Goal: Transaction & Acquisition: Purchase product/service

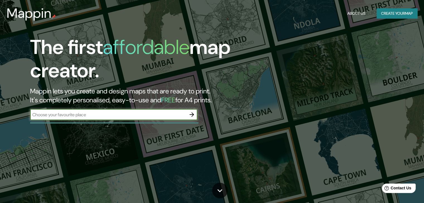
click at [194, 121] on div "​" at bounding box center [113, 115] width 167 height 12
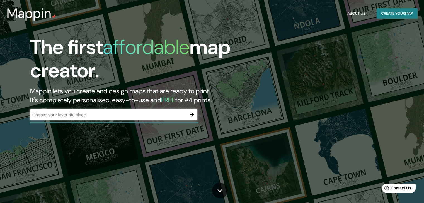
click at [194, 113] on icon "button" at bounding box center [191, 114] width 7 height 7
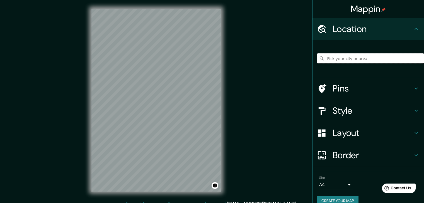
click at [366, 54] on input "Pick your city or area" at bounding box center [370, 58] width 107 height 10
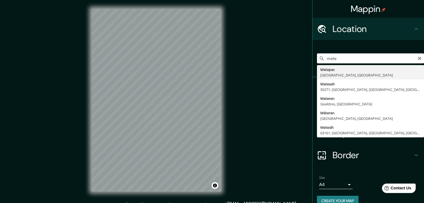
type input "Metepec, [GEOGRAPHIC_DATA], [GEOGRAPHIC_DATA]"
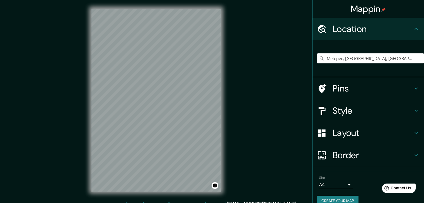
click at [341, 108] on h4 "Style" at bounding box center [372, 110] width 80 height 11
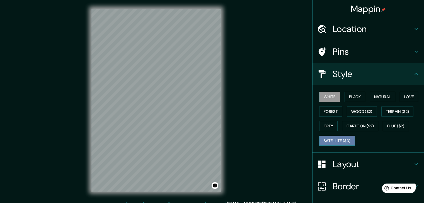
click at [337, 138] on button "Satellite ($3)" at bounding box center [337, 141] width 36 height 10
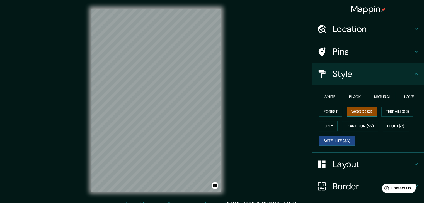
click at [357, 111] on button "Wood ($2)" at bounding box center [362, 112] width 30 height 10
click at [333, 137] on button "Satellite ($3)" at bounding box center [337, 141] width 36 height 10
click at [409, 100] on button "Love" at bounding box center [409, 97] width 18 height 10
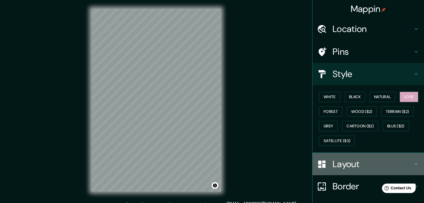
click at [335, 165] on h4 "Layout" at bounding box center [372, 164] width 80 height 11
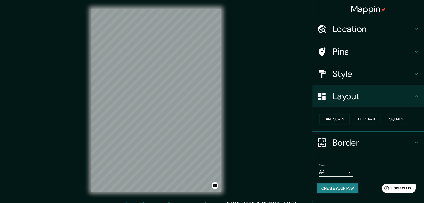
click at [336, 119] on button "Landscape" at bounding box center [334, 119] width 30 height 10
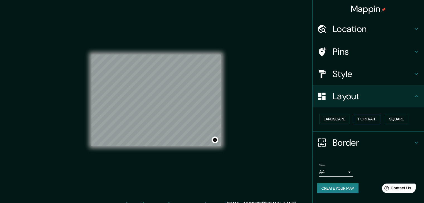
click at [359, 119] on button "Portrait" at bounding box center [367, 119] width 26 height 10
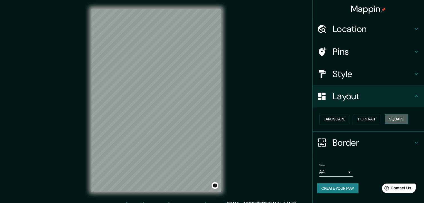
click at [393, 119] on button "Square" at bounding box center [396, 119] width 23 height 10
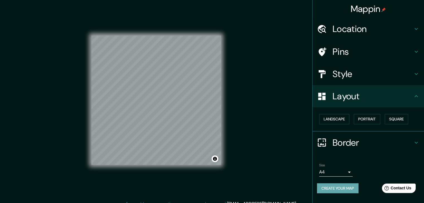
click at [339, 187] on button "Create your map" at bounding box center [338, 189] width 42 height 10
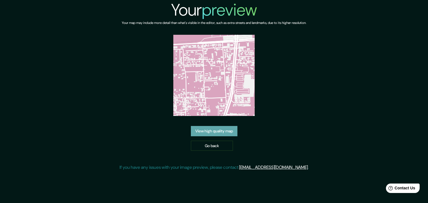
click at [216, 135] on link "View high quality map" at bounding box center [214, 131] width 47 height 10
